Goal: Task Accomplishment & Management: Complete application form

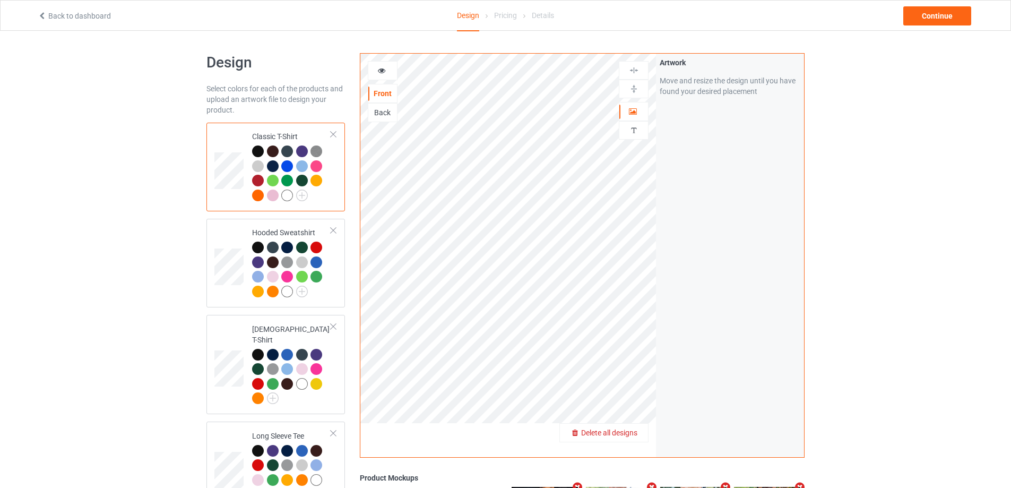
click at [630, 431] on span "Delete all designs" at bounding box center [609, 432] width 56 height 8
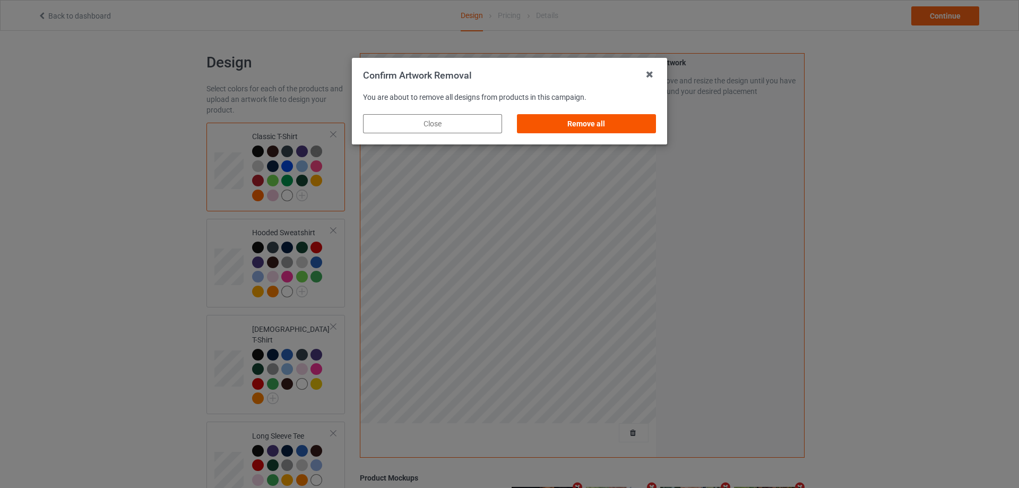
click at [582, 123] on div "Remove all" at bounding box center [586, 123] width 139 height 19
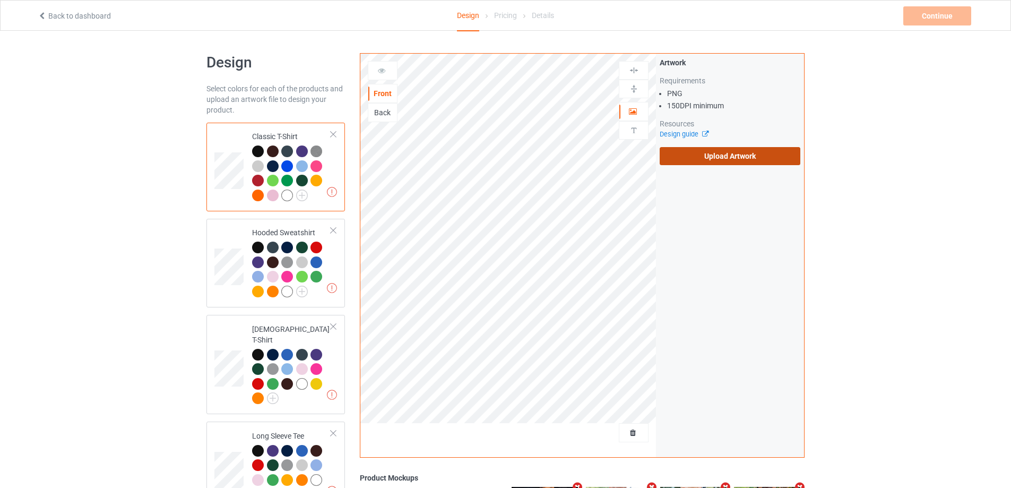
click at [679, 161] on label "Upload Artwork" at bounding box center [730, 156] width 141 height 18
click at [0, 0] on input "Upload Artwork" at bounding box center [0, 0] width 0 height 0
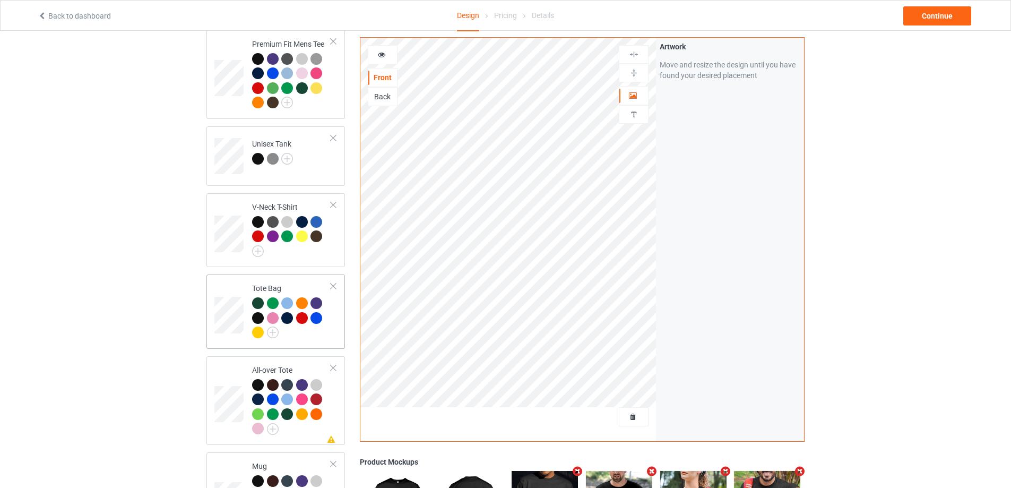
scroll to position [637, 0]
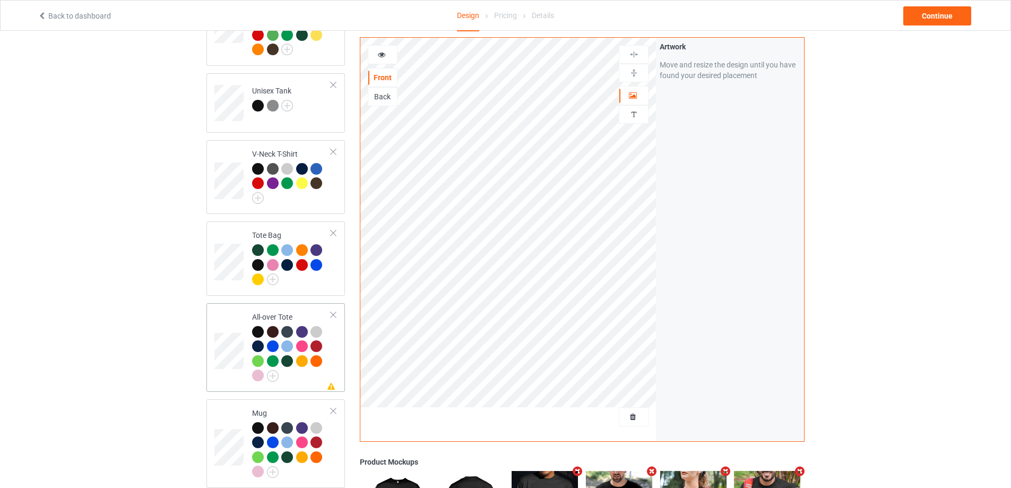
click at [342, 357] on div "Missing artwork on 1 side(s) All-over Tote" at bounding box center [275, 347] width 139 height 89
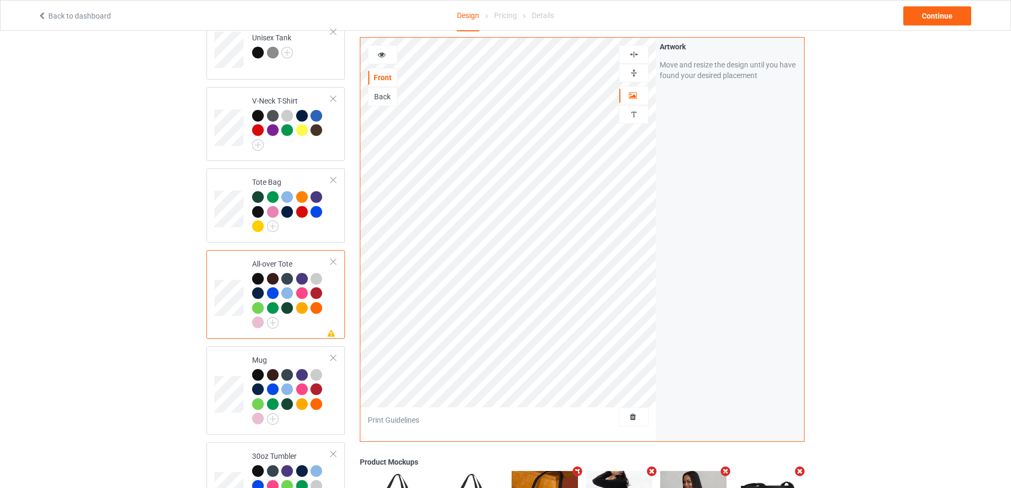
scroll to position [796, 0]
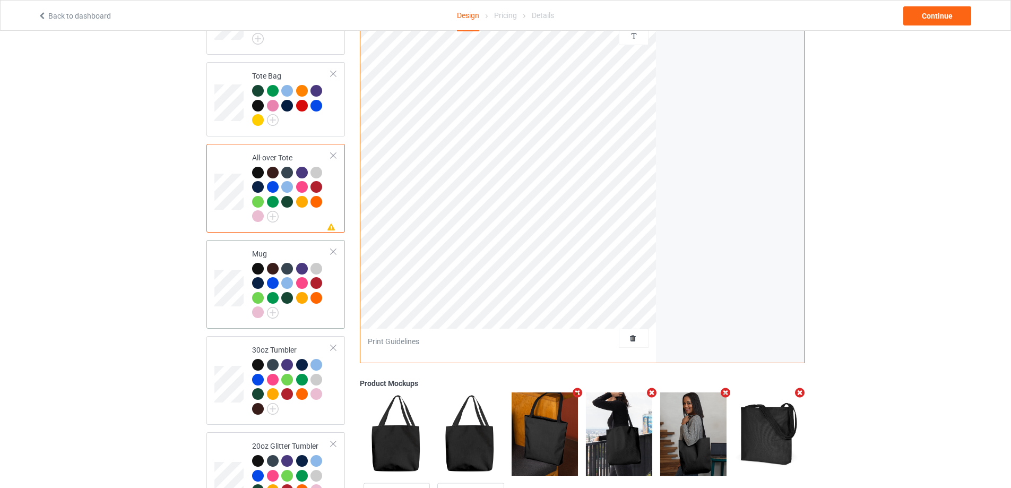
click at [340, 315] on div "Mug" at bounding box center [275, 284] width 139 height 89
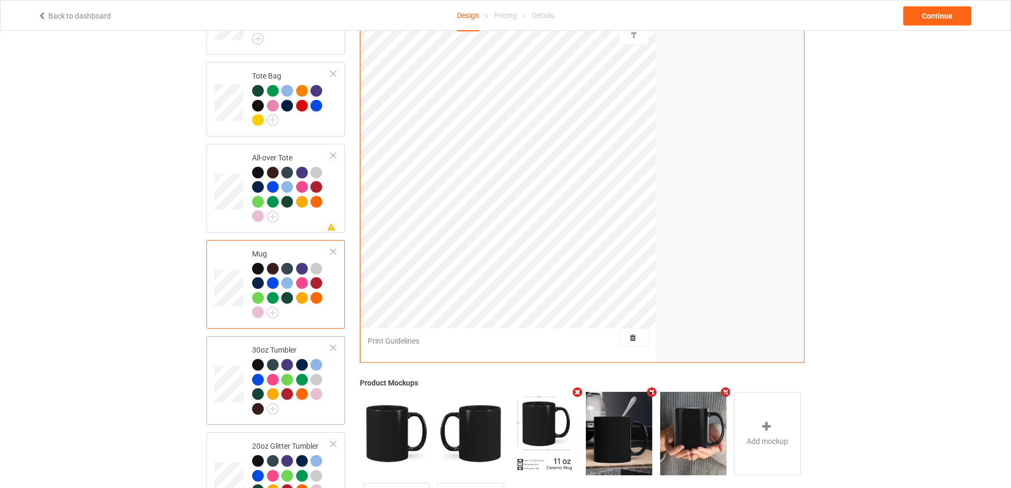
click at [312, 409] on div at bounding box center [291, 388] width 79 height 58
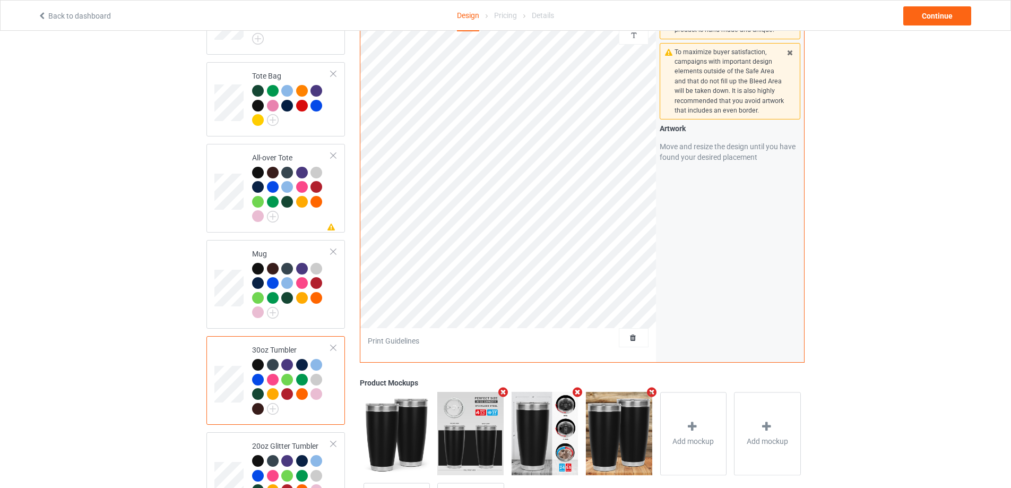
scroll to position [897, 0]
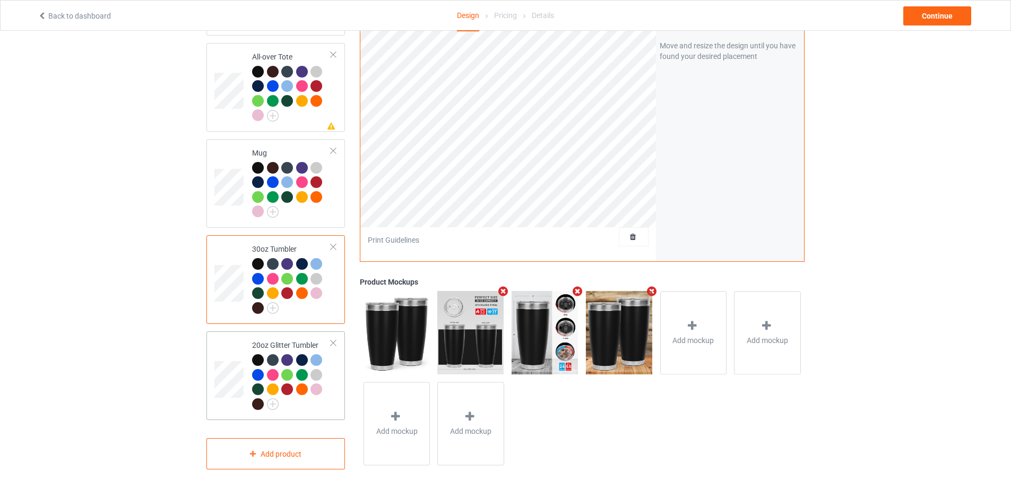
click at [330, 388] on div at bounding box center [291, 383] width 79 height 58
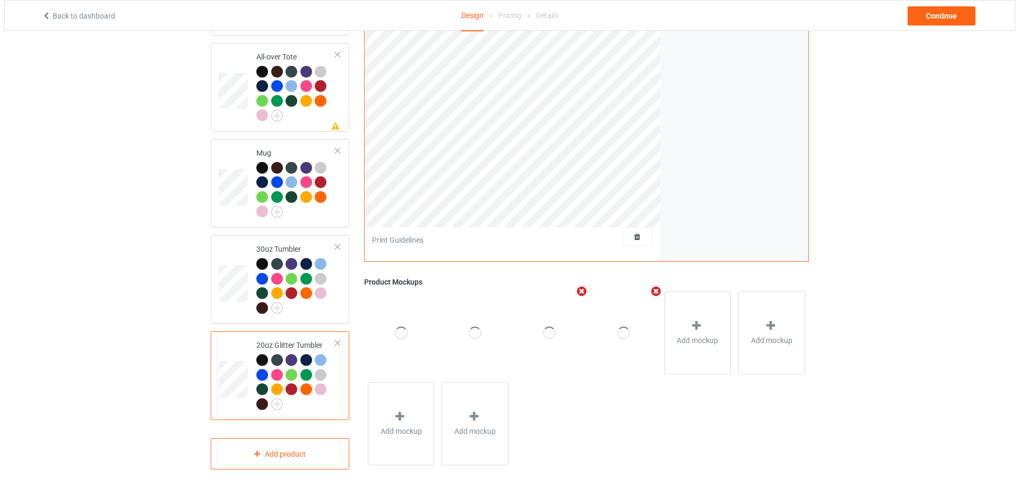
scroll to position [738, 0]
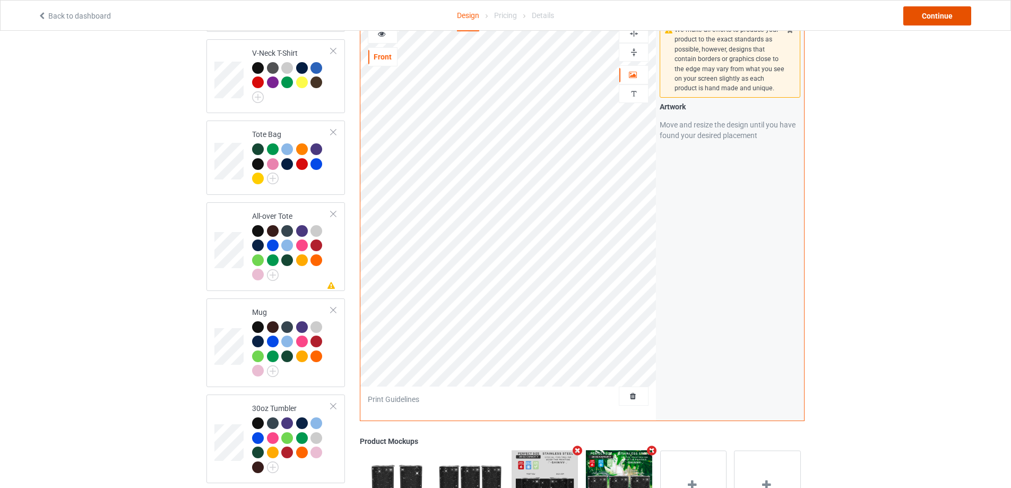
click at [948, 14] on div "Continue" at bounding box center [937, 15] width 68 height 19
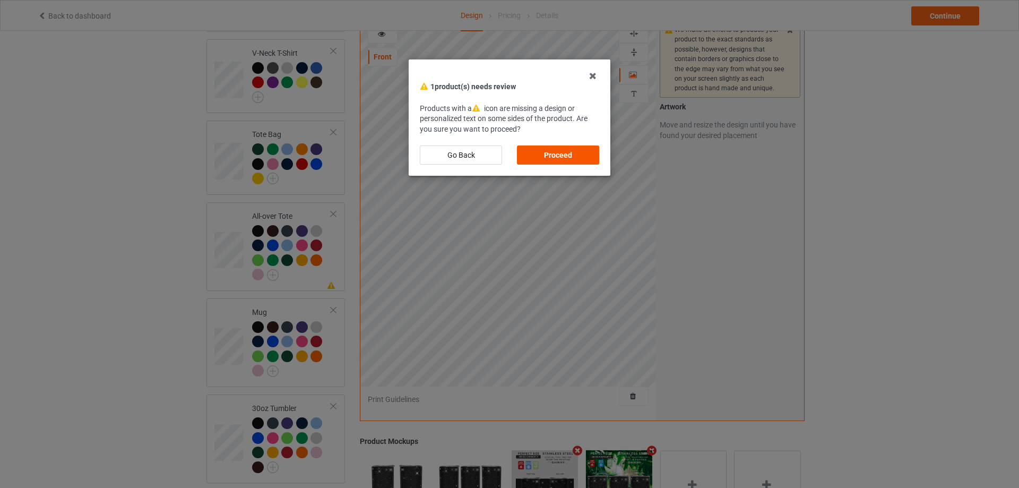
click at [558, 150] on div "Proceed" at bounding box center [558, 154] width 82 height 19
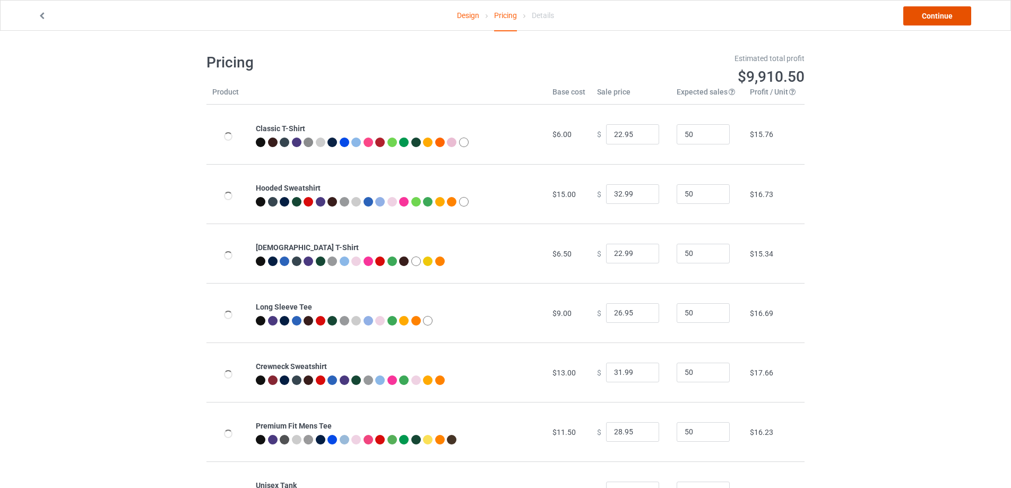
click at [951, 15] on link "Continue" at bounding box center [937, 15] width 68 height 19
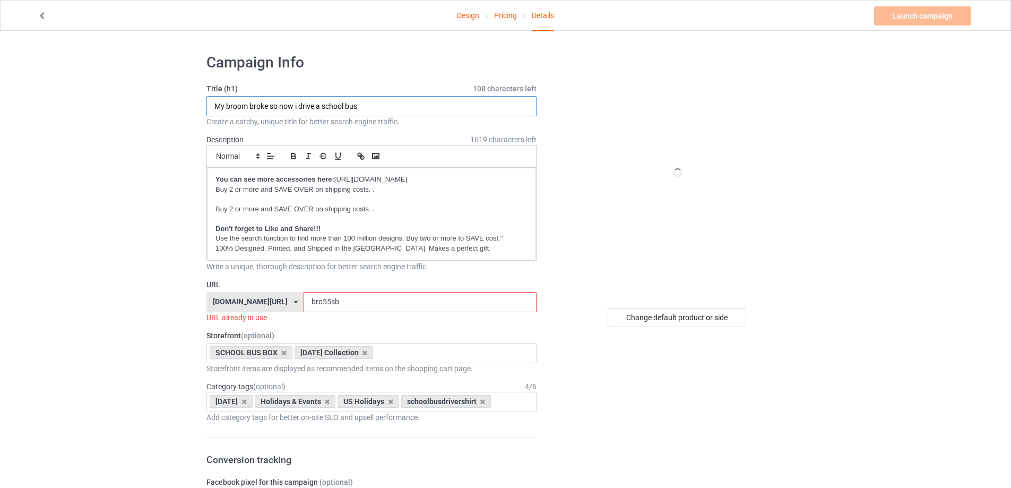
click at [317, 113] on input "My broom broke so now i drive a school bus" at bounding box center [371, 106] width 330 height 20
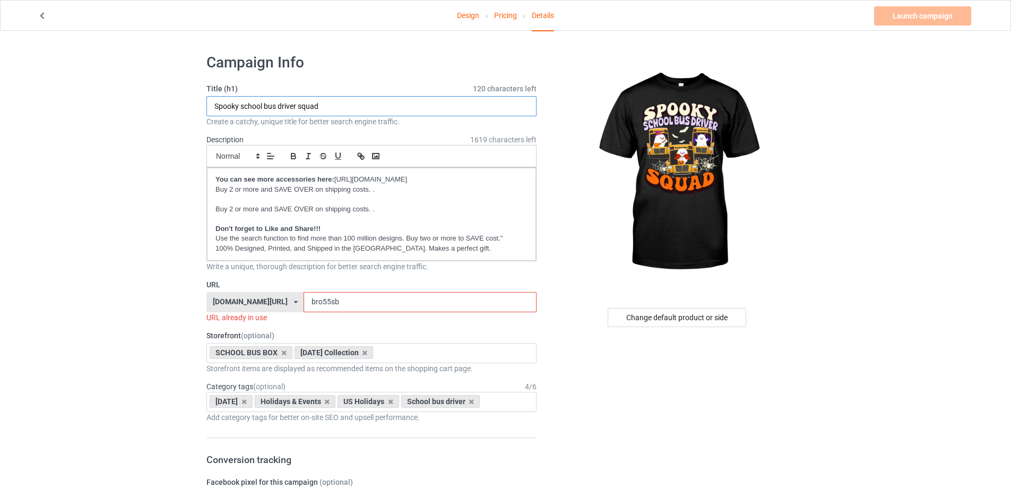
type input "Spooky school bus driver squad"
click at [349, 305] on input "bro55sb" at bounding box center [420, 302] width 232 height 20
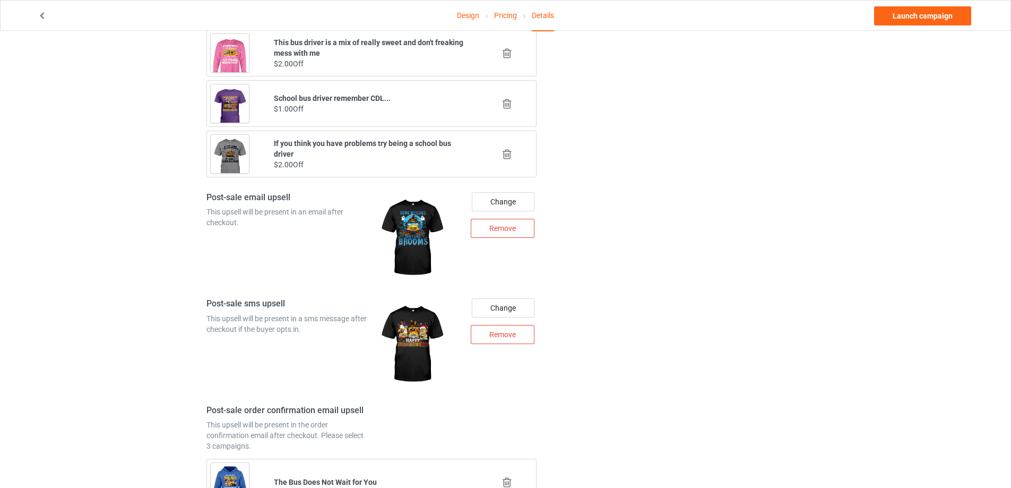
scroll to position [1318, 0]
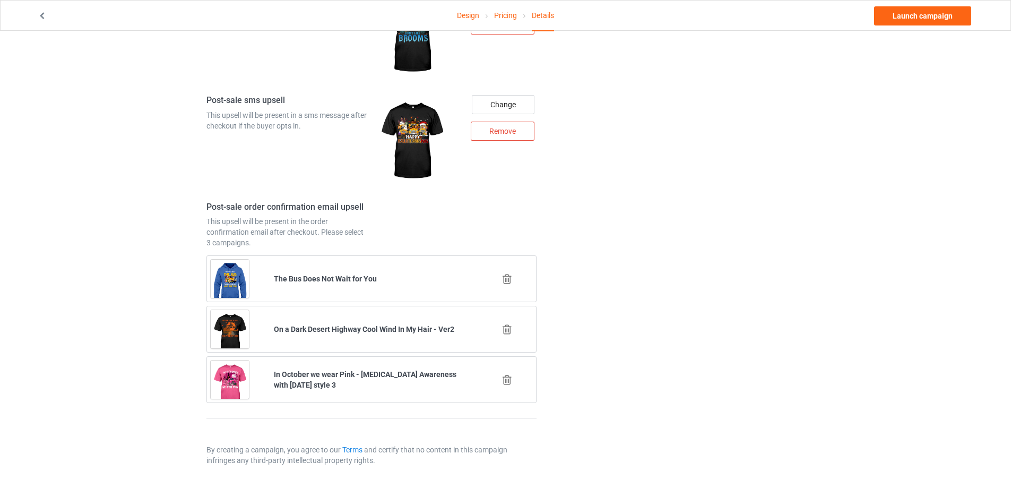
type input "sposqa"
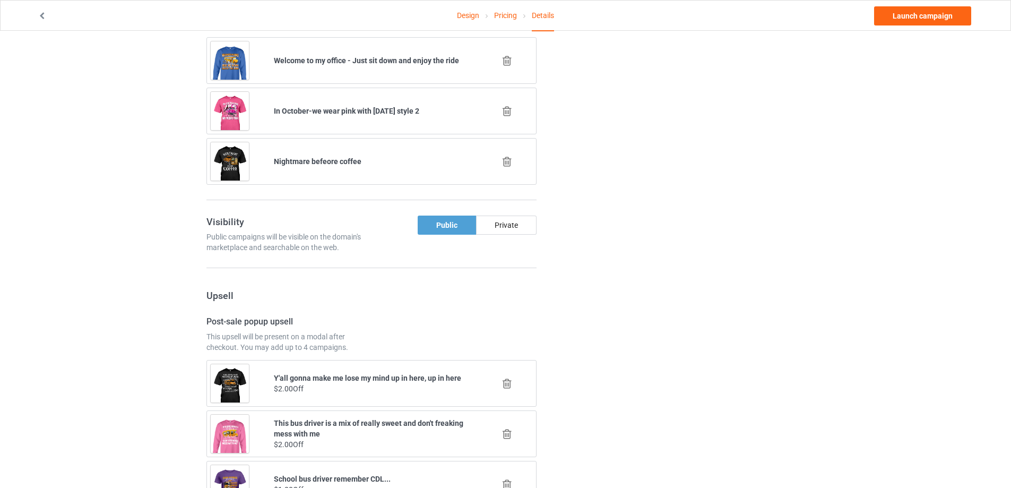
scroll to position [681, 0]
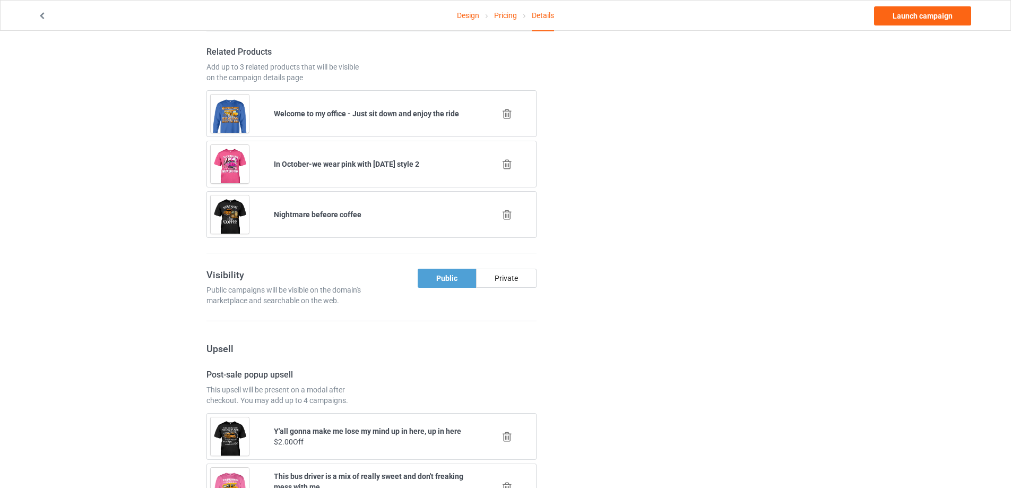
click at [505, 166] on icon at bounding box center [506, 164] width 13 height 11
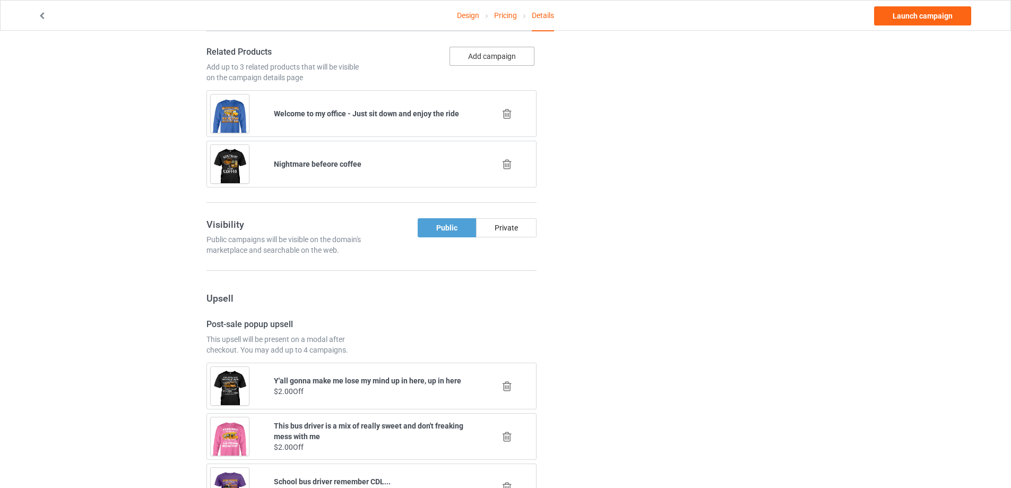
click at [476, 61] on button "Add campaign" at bounding box center [492, 56] width 85 height 19
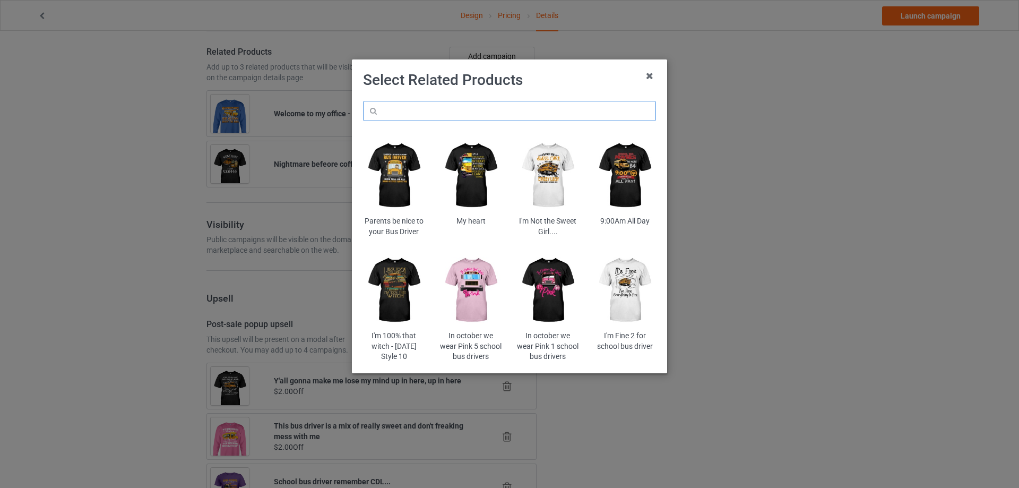
click at [438, 114] on input "text" at bounding box center [509, 111] width 293 height 20
paste input "pioc5b"
type input "pioc5b"
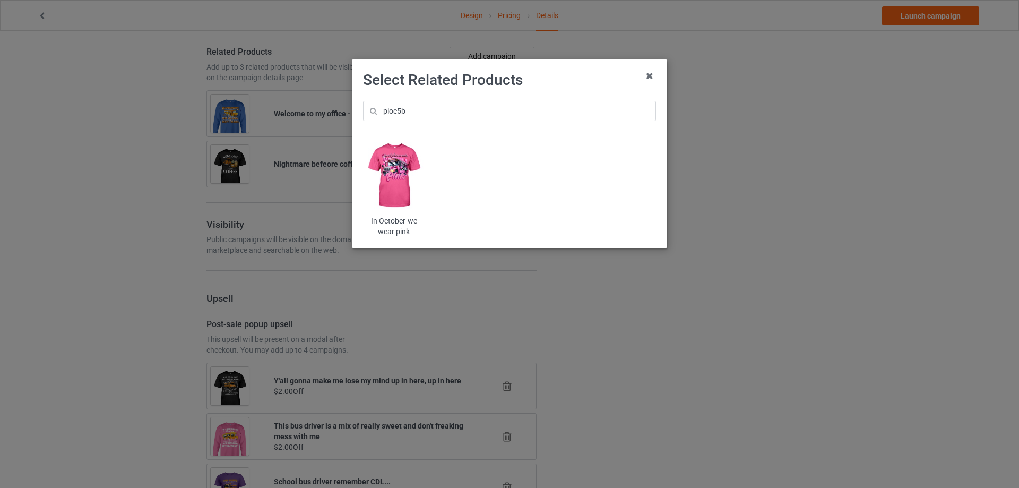
click at [386, 178] on img at bounding box center [394, 175] width 62 height 77
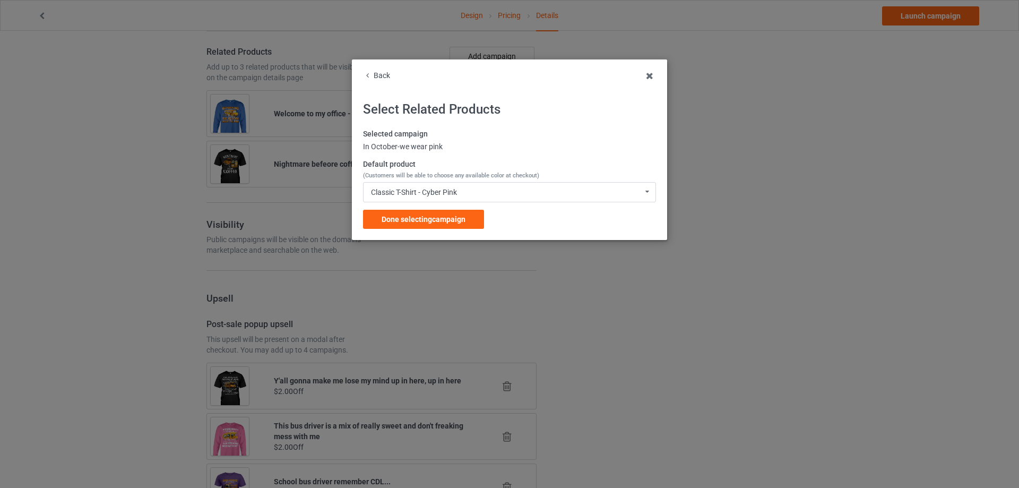
drag, startPoint x: 416, startPoint y: 215, endPoint x: 400, endPoint y: 95, distance: 120.9
click at [415, 215] on span "Done selecting campaign" at bounding box center [424, 219] width 84 height 8
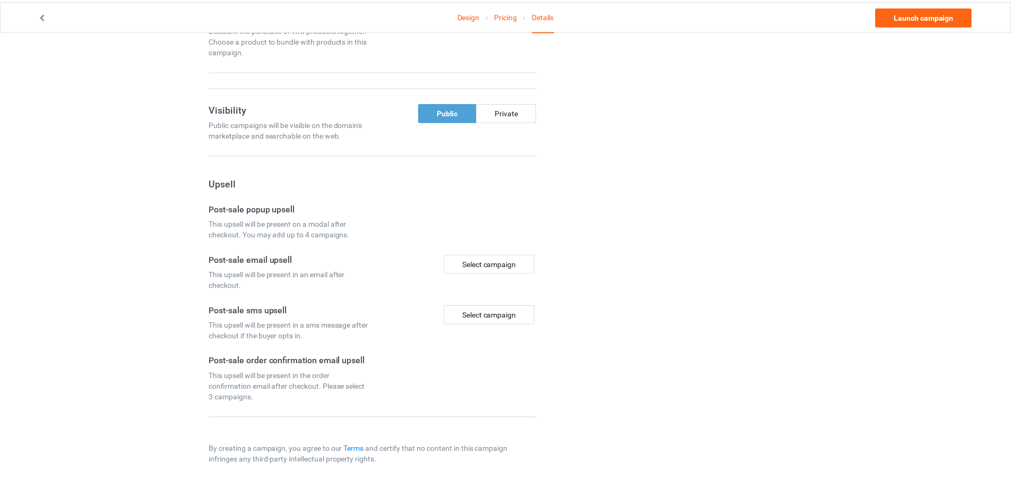
scroll to position [641, 0]
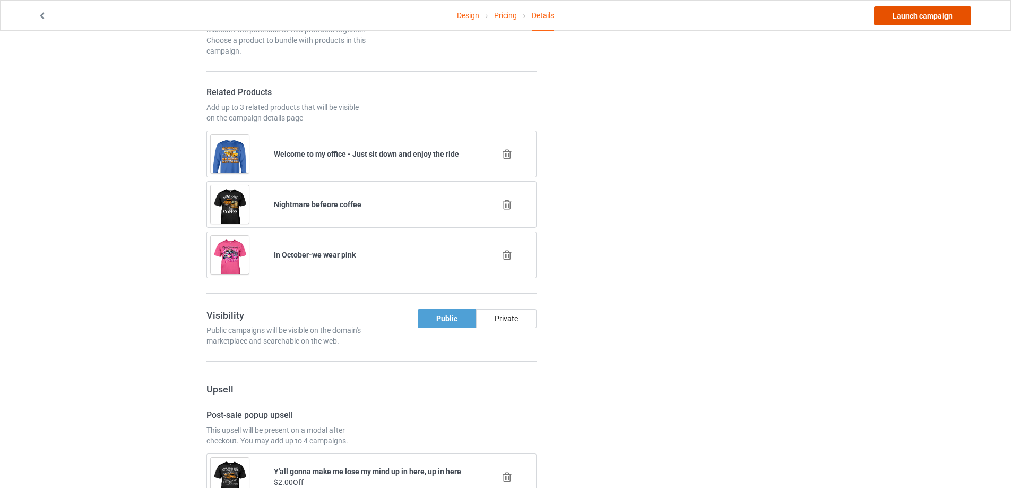
click at [897, 19] on link "Launch campaign" at bounding box center [922, 15] width 97 height 19
